Goal: Navigation & Orientation: Find specific page/section

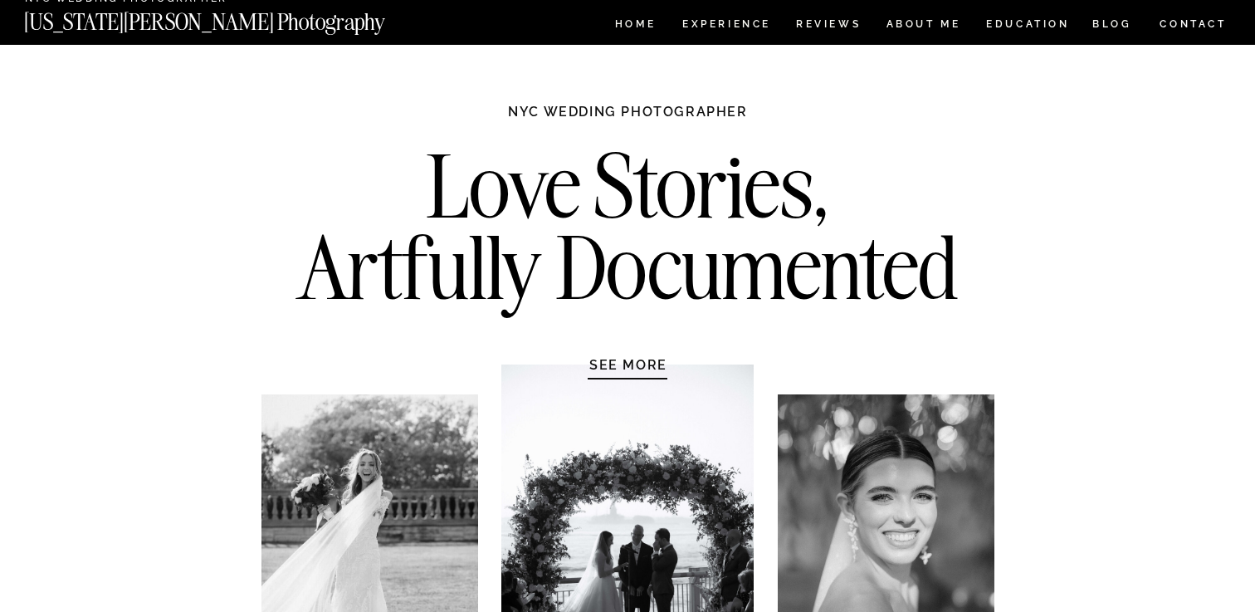
scroll to position [27, 0]
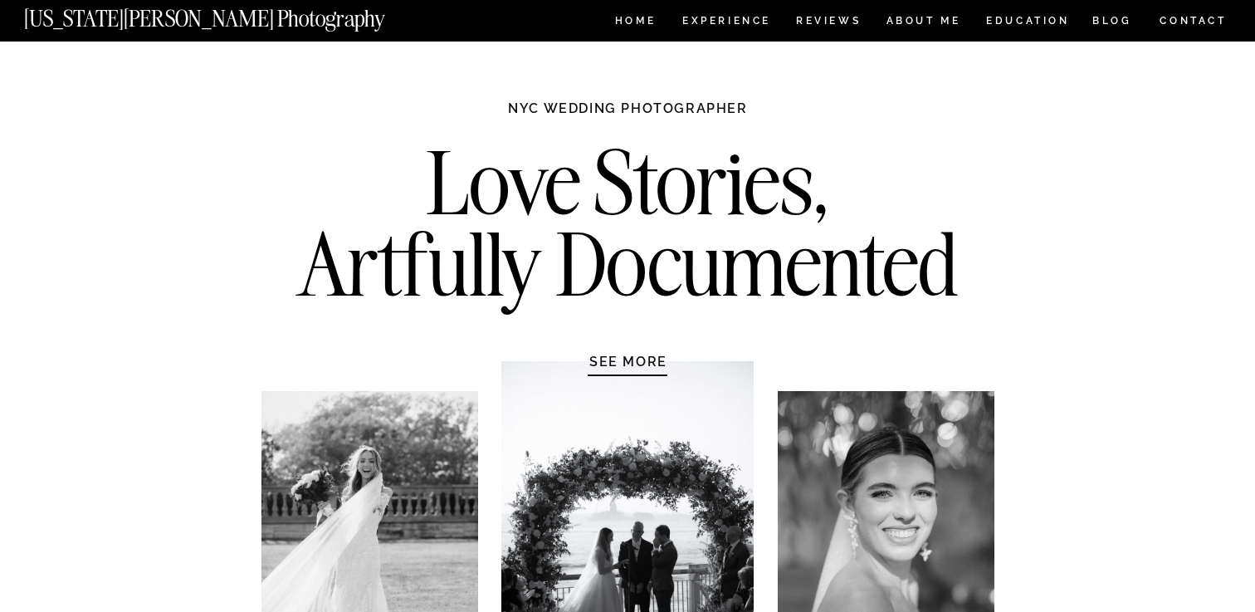
click at [714, 21] on nav "Experience" at bounding box center [725, 23] width 87 height 14
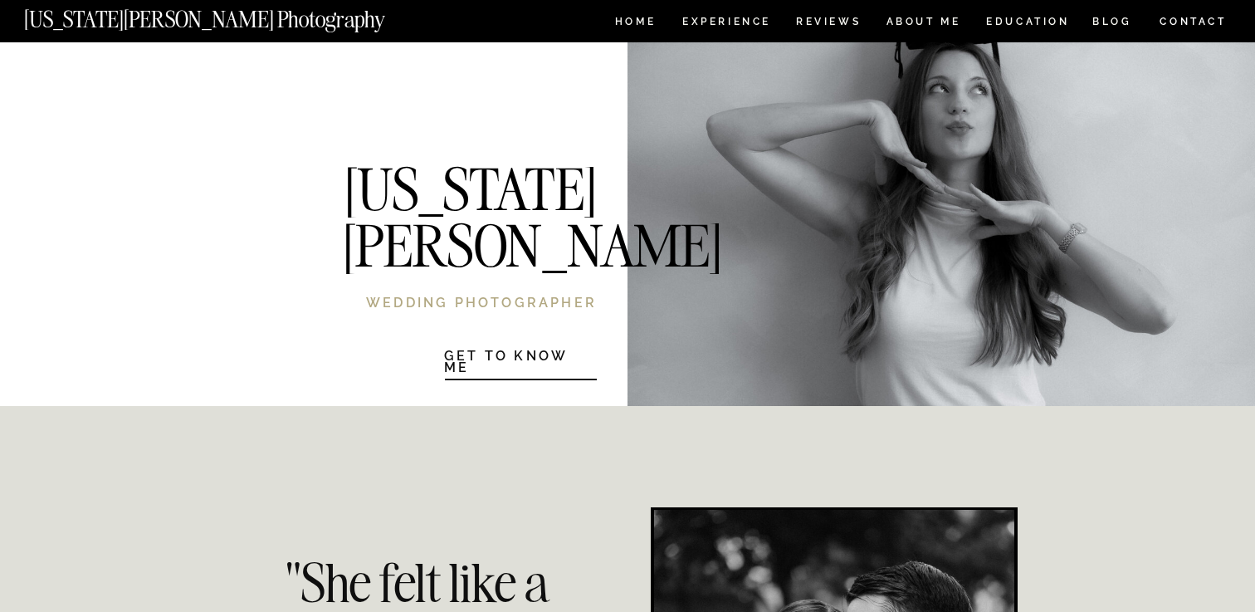
scroll to position [3270, 0]
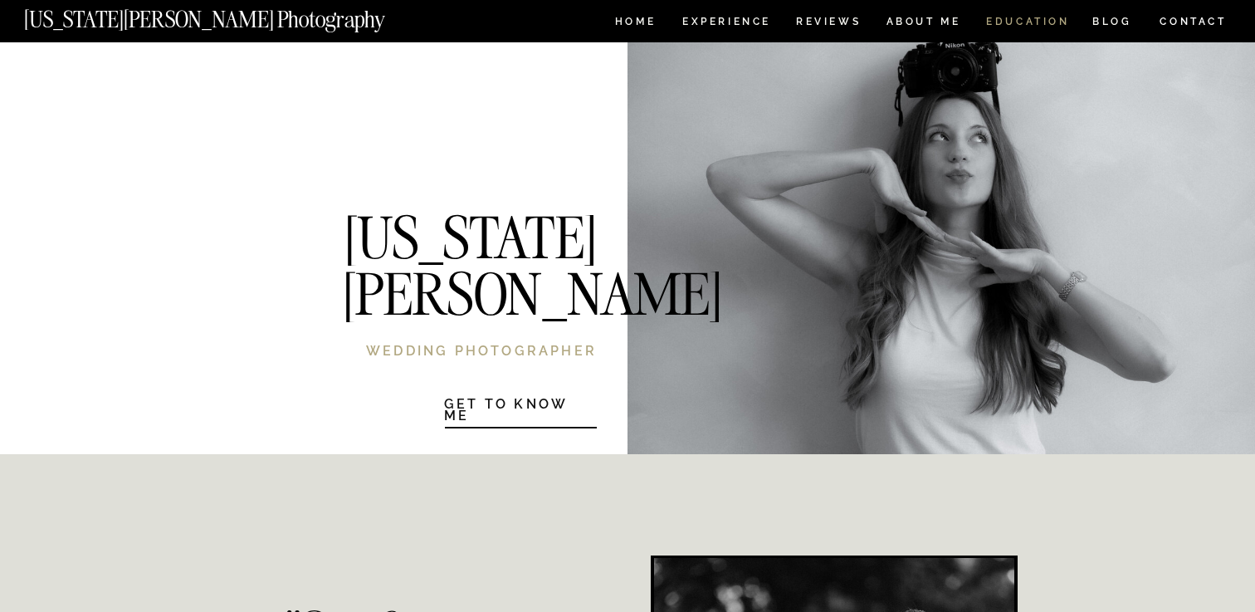
click at [1035, 22] on nav "EDUCATION" at bounding box center [1027, 24] width 87 height 14
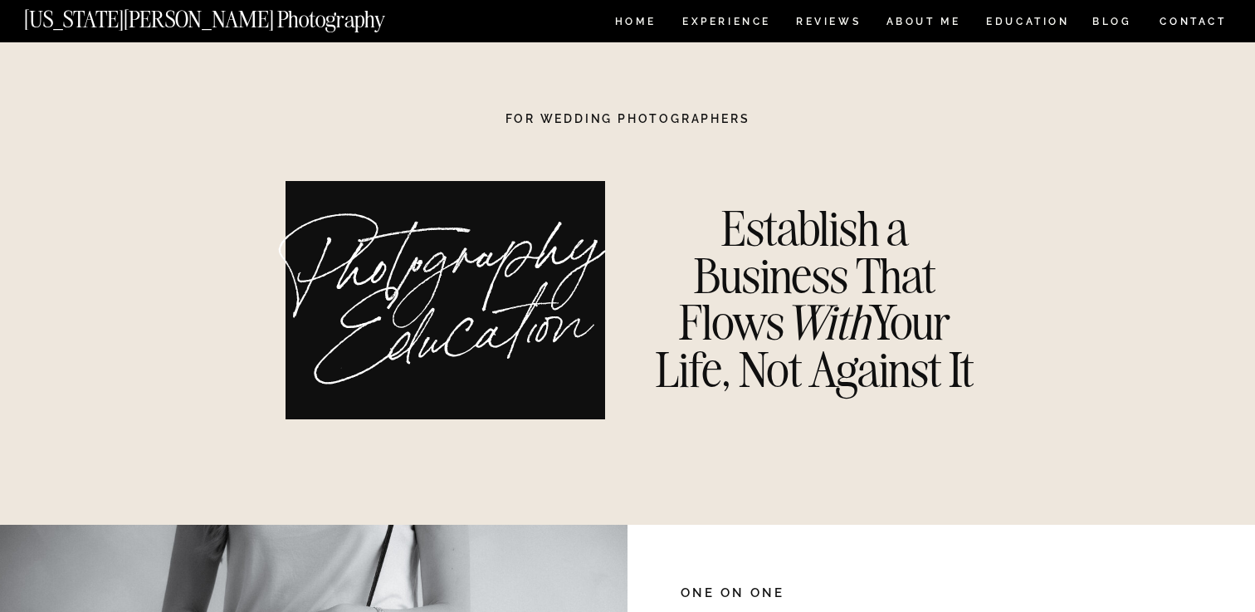
click at [633, 17] on nav "HOME" at bounding box center [635, 24] width 47 height 14
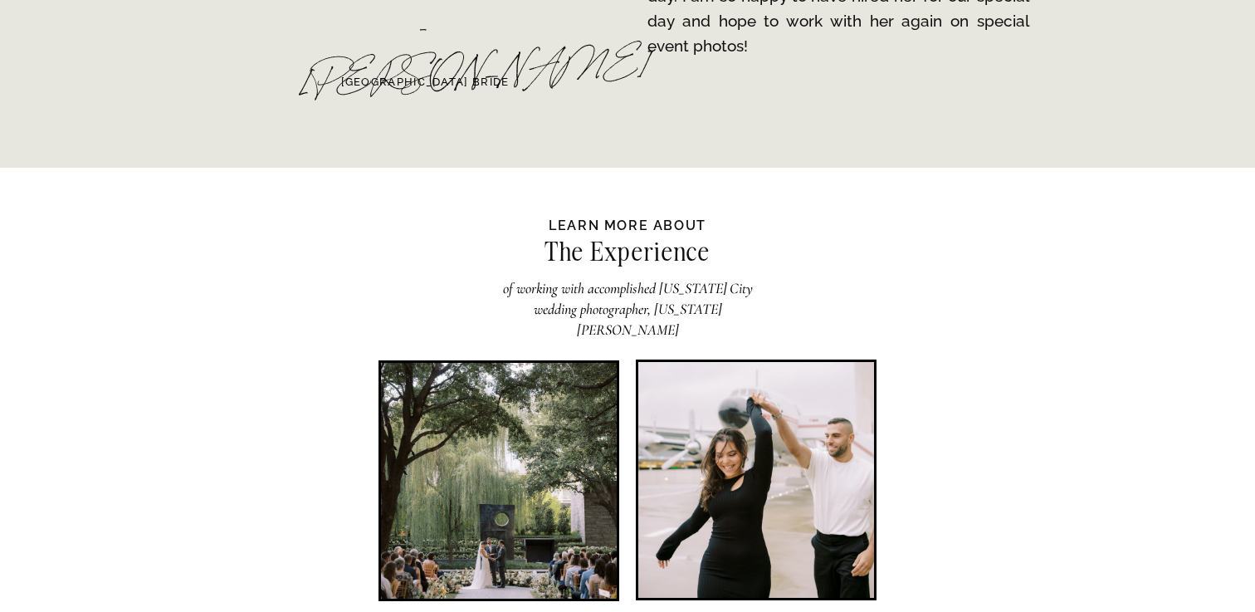
scroll to position [3141, 0]
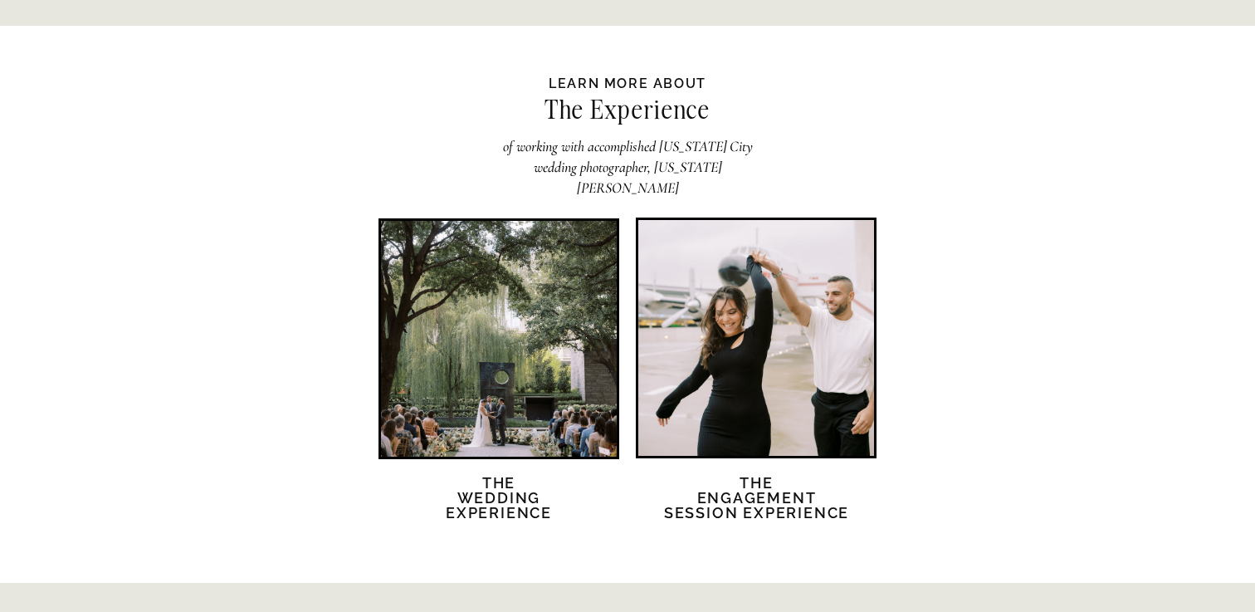
click at [560, 391] on div at bounding box center [499, 339] width 236 height 236
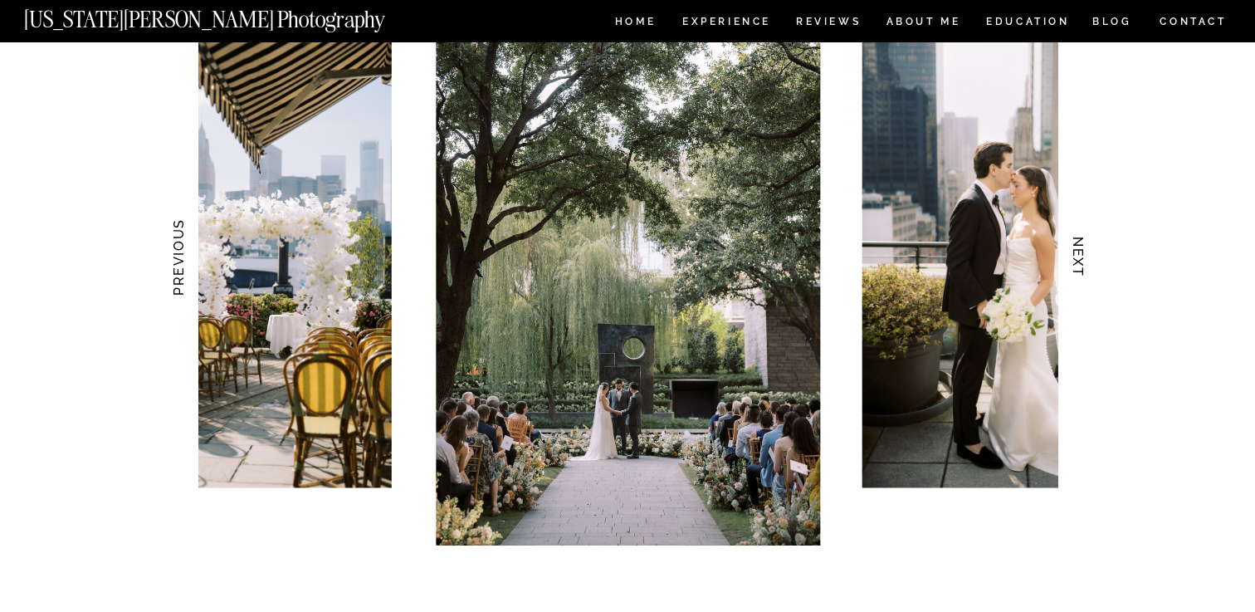
scroll to position [1766, 0]
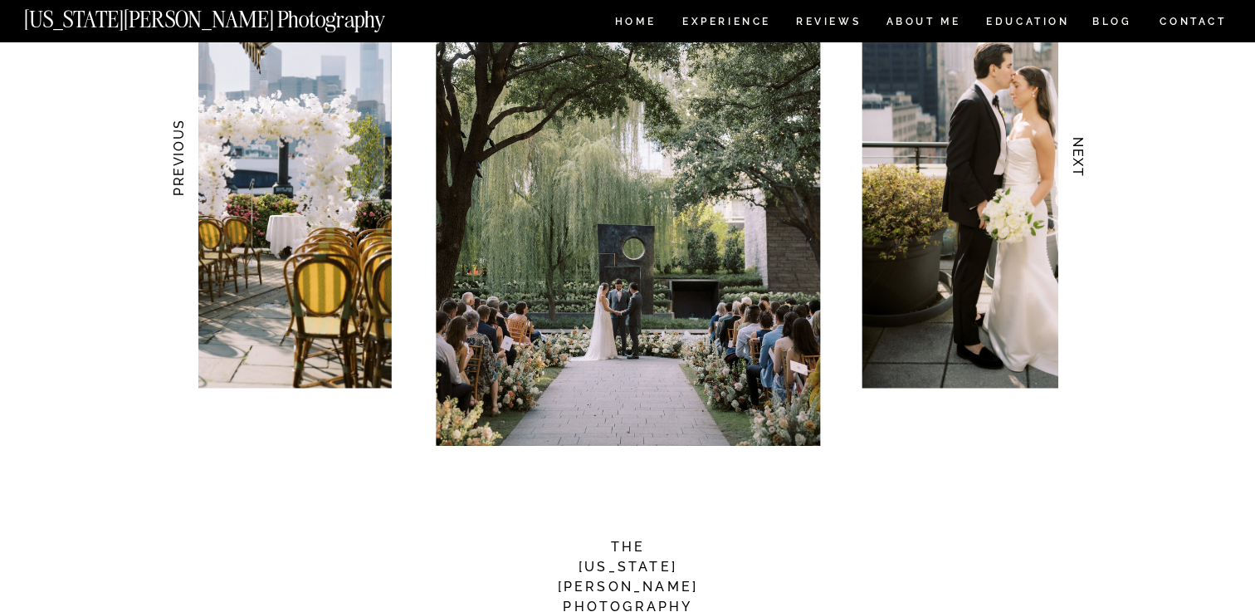
click at [1078, 158] on h3 "NEXT" at bounding box center [1078, 157] width 17 height 105
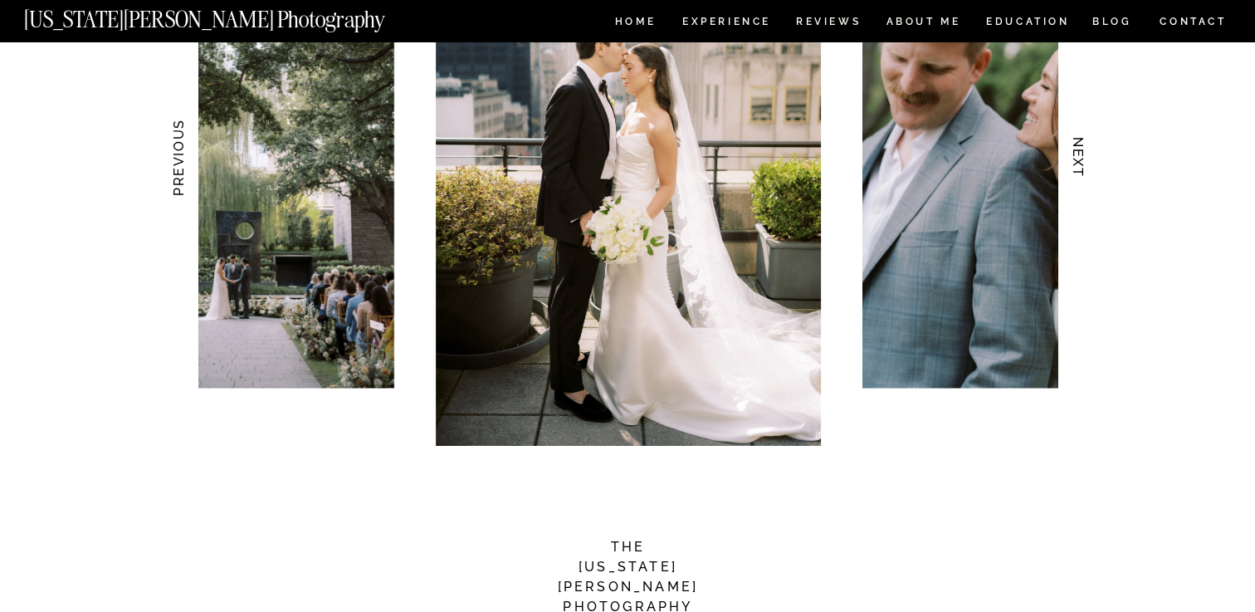
click at [1078, 158] on h3 "NEXT" at bounding box center [1078, 157] width 17 height 105
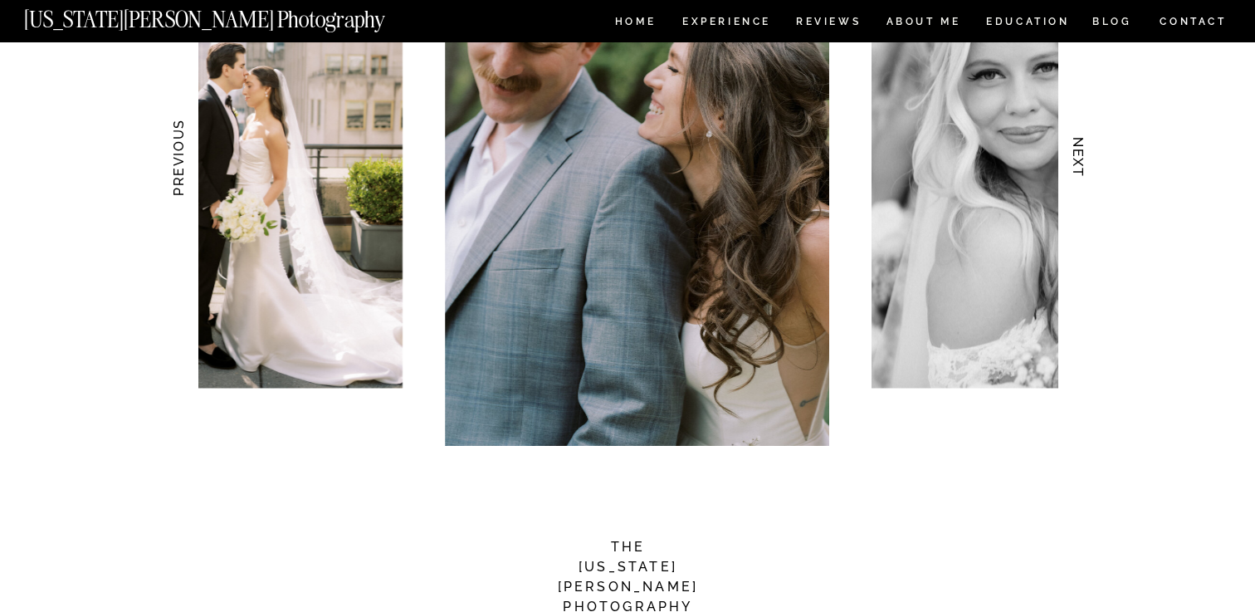
click at [1078, 158] on h3 "NEXT" at bounding box center [1078, 157] width 17 height 105
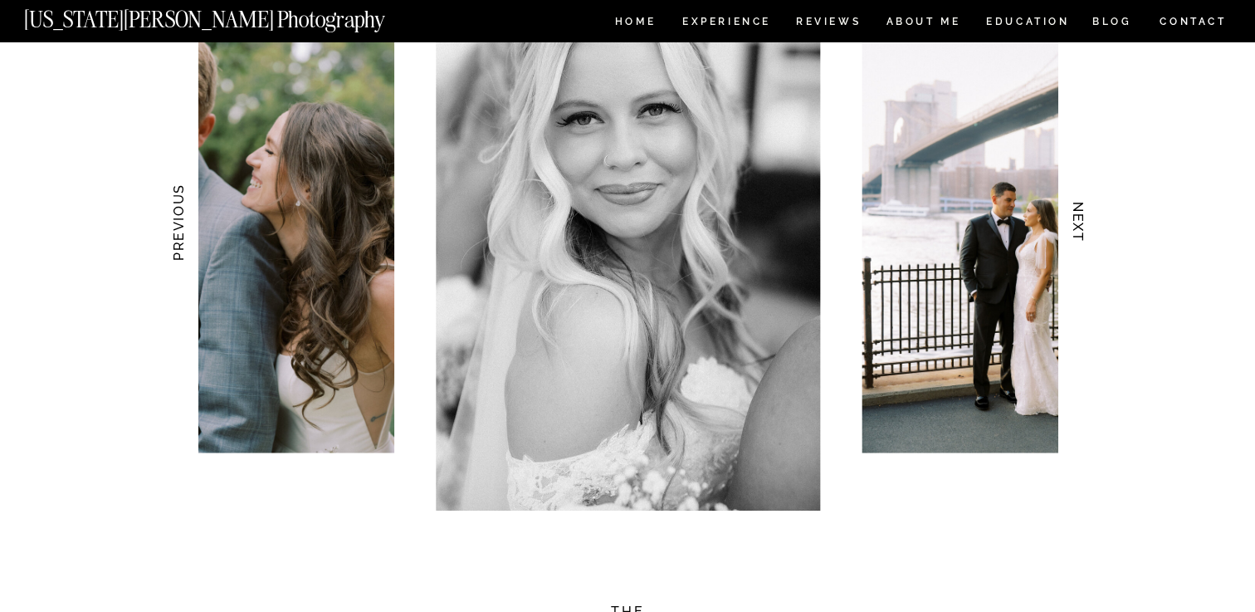
scroll to position [1688, 0]
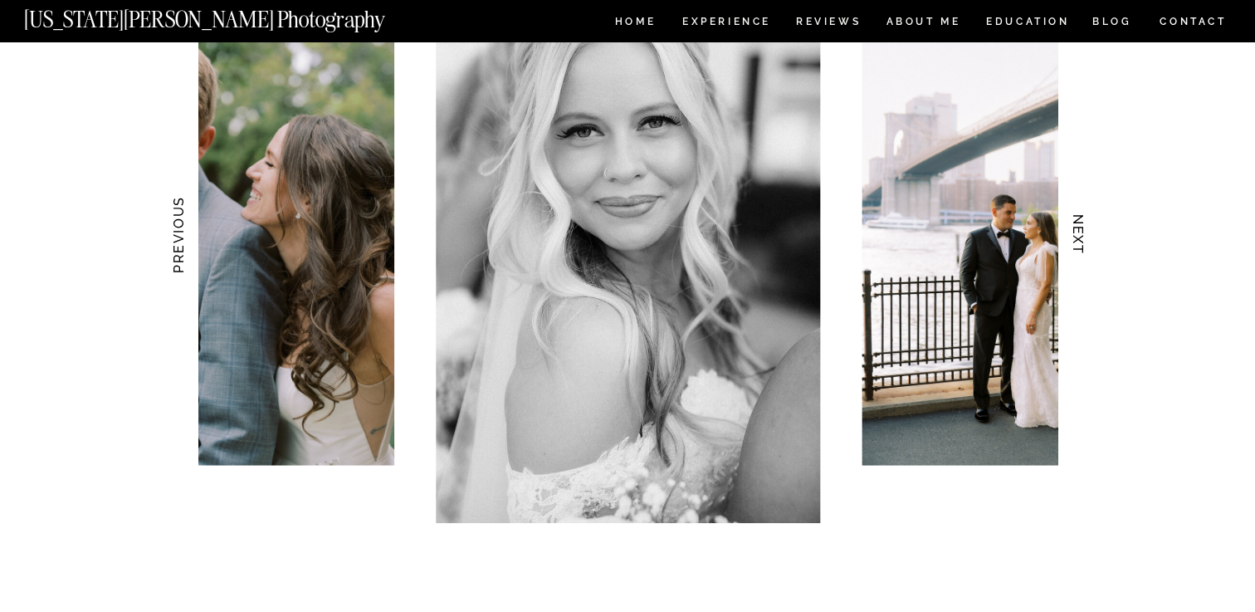
click at [1082, 207] on h3 "NEXT" at bounding box center [1078, 235] width 17 height 105
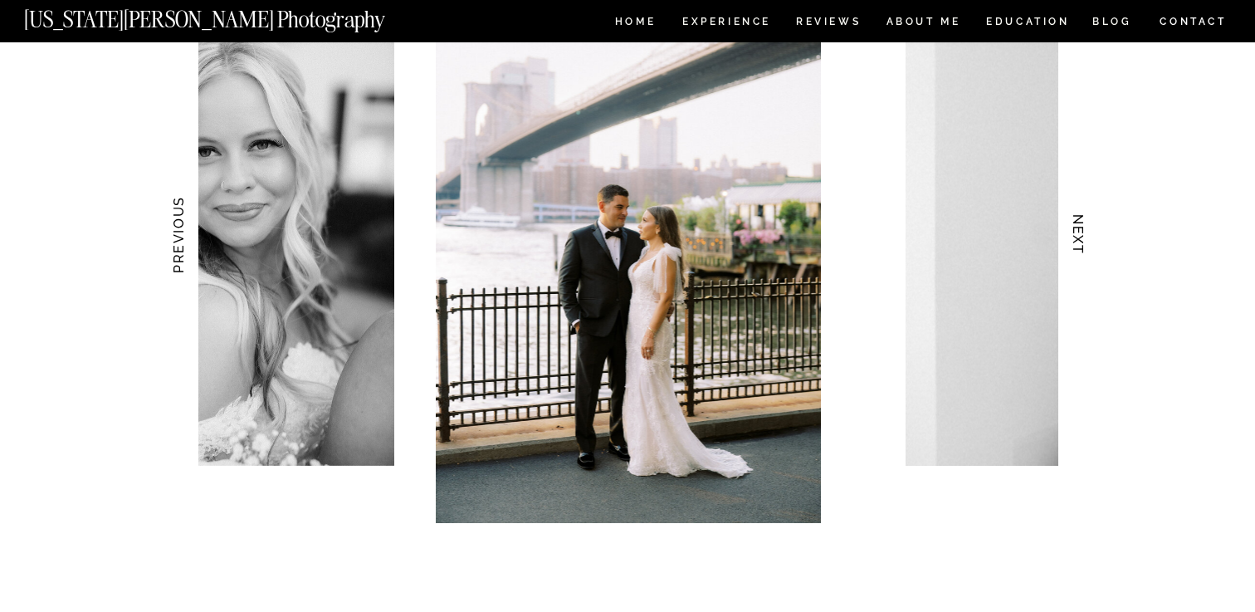
click at [1081, 214] on h3 "NEXT" at bounding box center [1078, 235] width 17 height 105
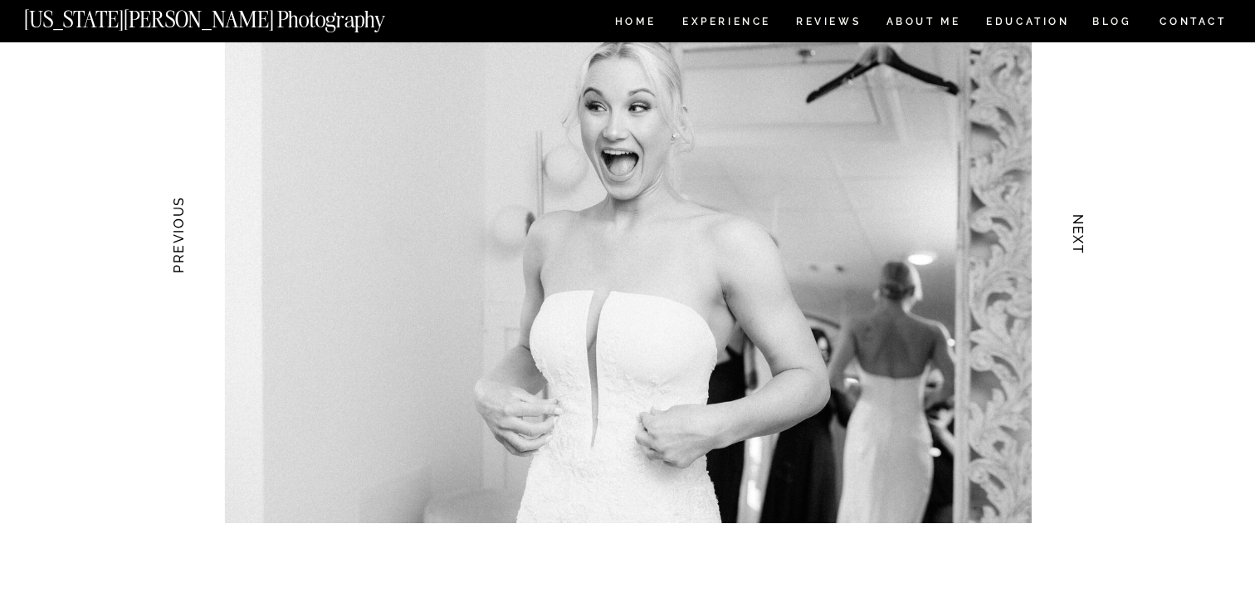
click at [1080, 220] on h3 "NEXT" at bounding box center [1078, 235] width 17 height 105
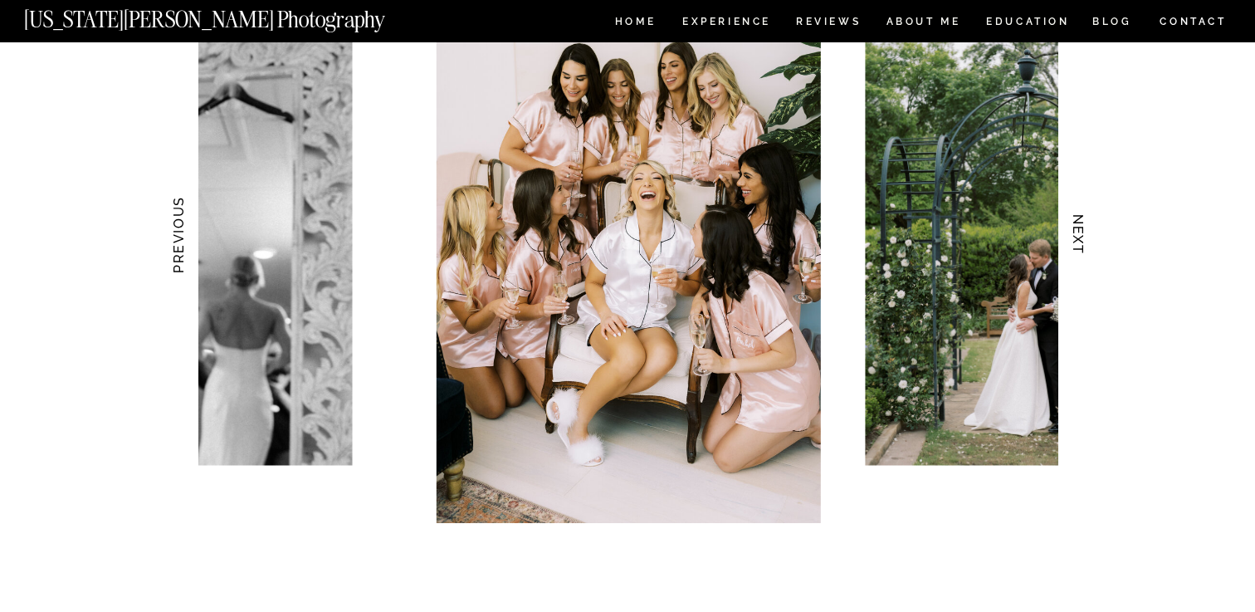
click at [1080, 220] on h3 "NEXT" at bounding box center [1078, 235] width 17 height 105
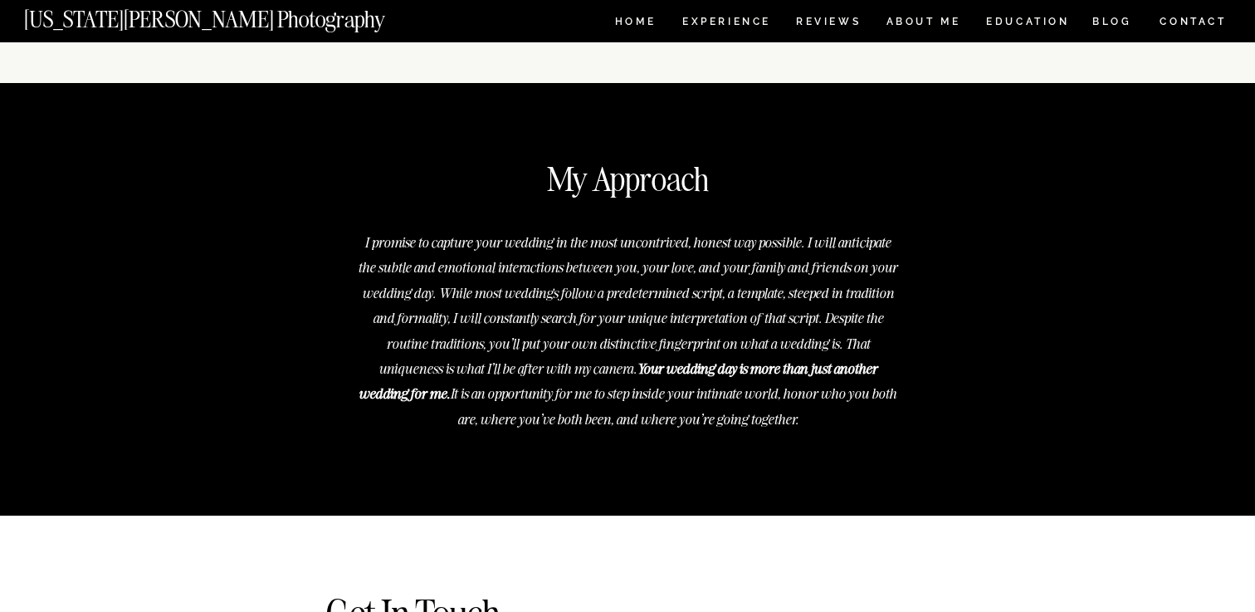
scroll to position [6621, 0]
